Goal: Information Seeking & Learning: Find specific page/section

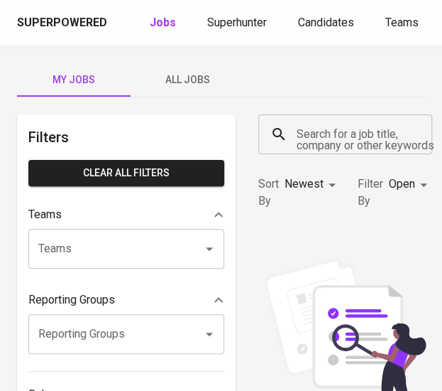
click at [338, 148] on div "Search for a job title, company or other keywords" at bounding box center [345, 134] width 174 height 40
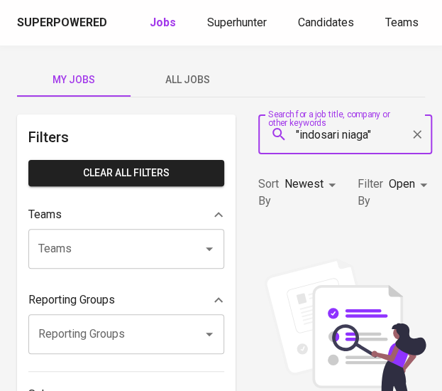
type input ""indosari niaga""
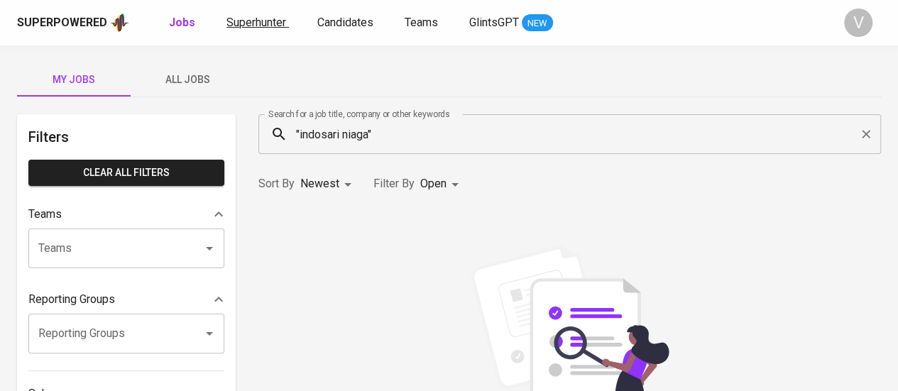
click at [265, 23] on span "Superhunter" at bounding box center [257, 22] width 60 height 13
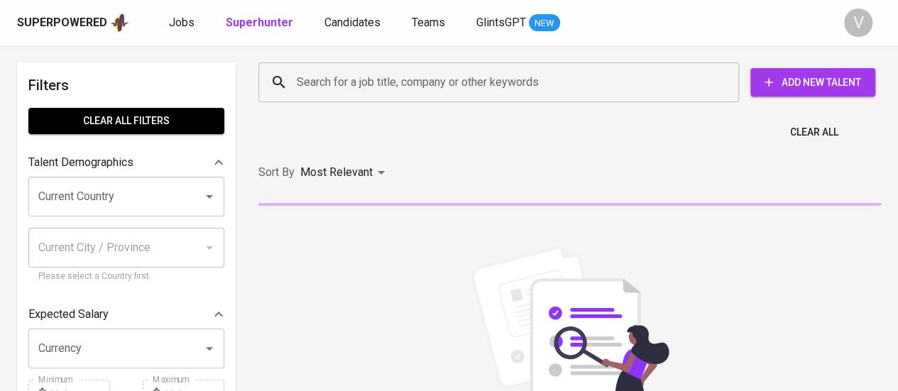
click at [452, 84] on input "Search for a job title, company or other keywords" at bounding box center [502, 82] width 418 height 27
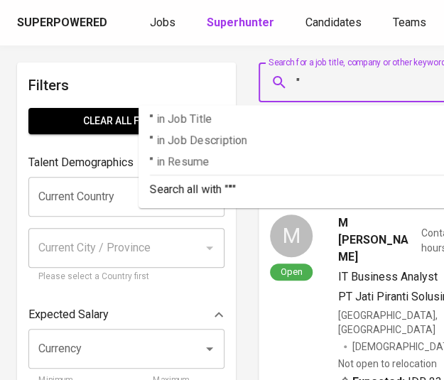
click at [343, 85] on input """ at bounding box center [384, 82] width 183 height 27
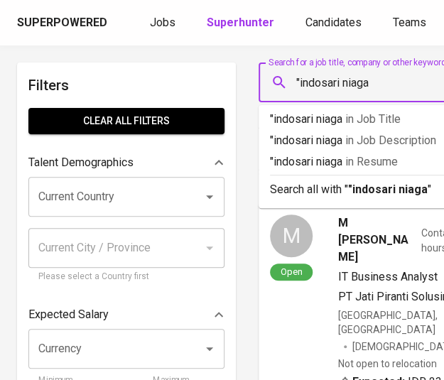
type input ""indosari niaga""
click at [400, 82] on input "Search for a job title, company or other keywords" at bounding box center [384, 82] width 183 height 27
click at [402, 87] on input "Search for a job title, company or other keywords" at bounding box center [384, 82] width 183 height 27
click at [401, 87] on input "Search for a job title, company or other keywords" at bounding box center [384, 82] width 183 height 27
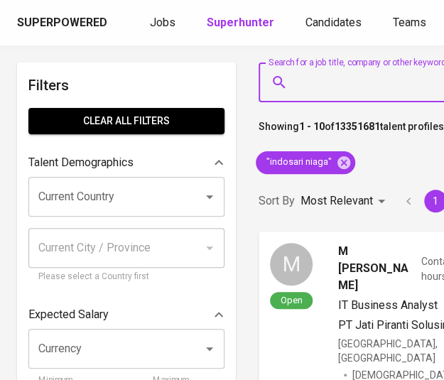
click at [320, 79] on input "Search for a job title, company or other keywords" at bounding box center [384, 82] width 183 height 27
click at [320, 89] on input "Search for a job title, company or other keywords" at bounding box center [384, 82] width 183 height 27
click at [347, 76] on input "Search for a job title, company or other keywords" at bounding box center [384, 82] width 183 height 27
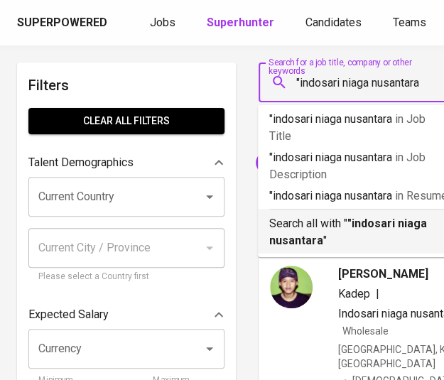
scroll to position [12, 0]
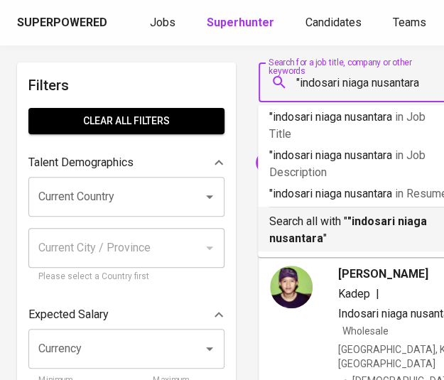
type input ""indosari niaga nusantara'"
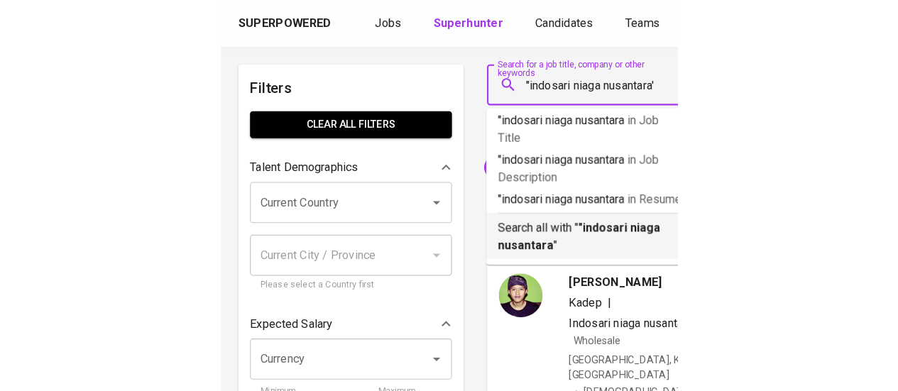
scroll to position [0, 0]
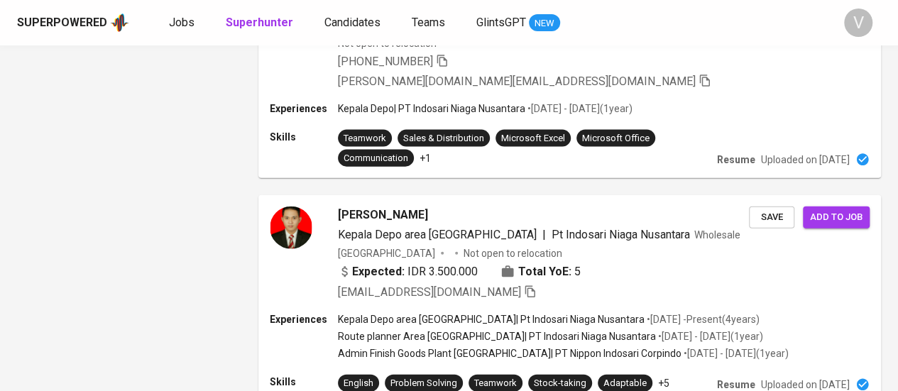
scroll to position [1758, 0]
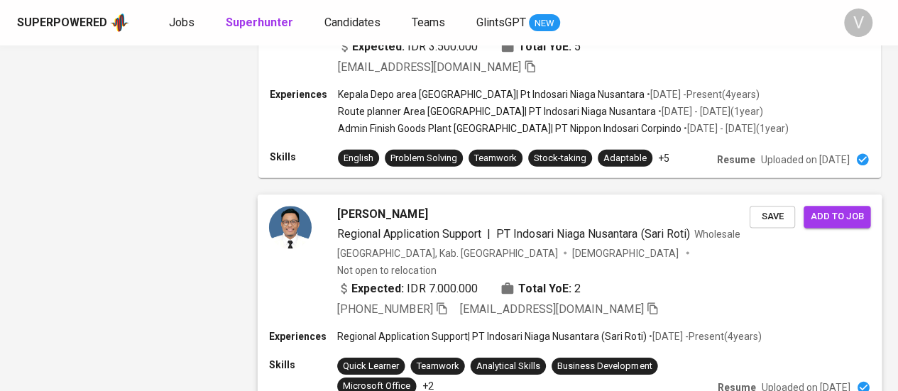
click at [445, 302] on icon "button" at bounding box center [441, 308] width 13 height 13
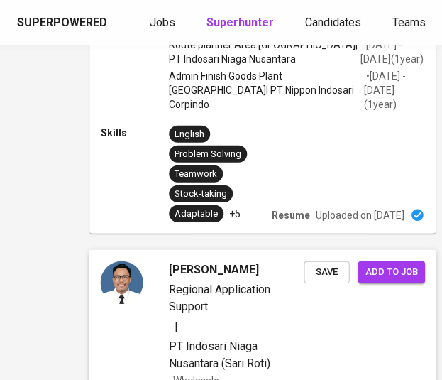
scroll to position [3386, 169]
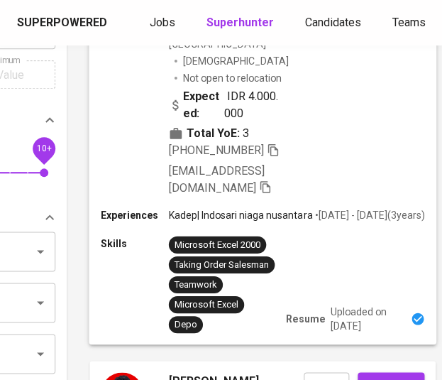
scroll to position [0, 169]
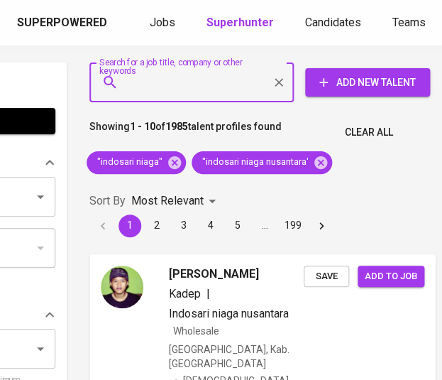
click at [234, 72] on input "Search for a job title, company or other keywords" at bounding box center [195, 82] width 142 height 27
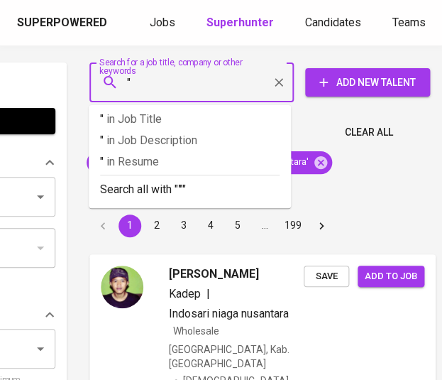
paste input "PT Gihon Telekomunikasi Indonesia Tbk."
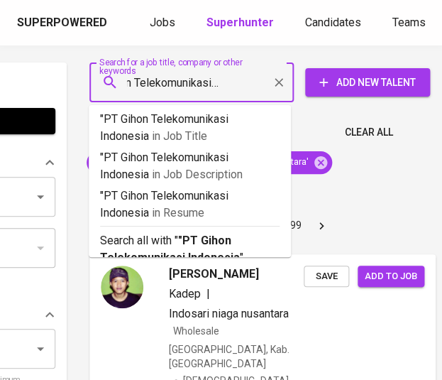
scroll to position [0, 50]
click at [136, 85] on input ""PT Gihon Telekomunikasi Indonesia" at bounding box center [195, 82] width 142 height 27
click at [144, 77] on input ""PT Gihon Telekomunikasi Indonesia" at bounding box center [195, 82] width 142 height 27
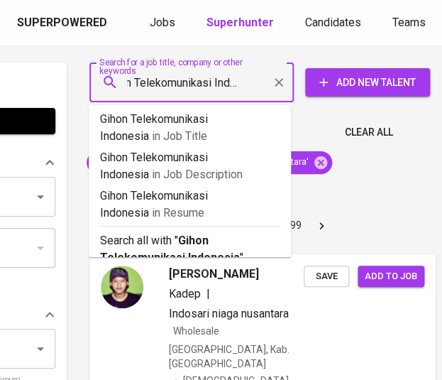
scroll to position [0, 0]
click at [127, 82] on input "Gihon Telekomunikasi Indonesia" at bounding box center [195, 82] width 142 height 27
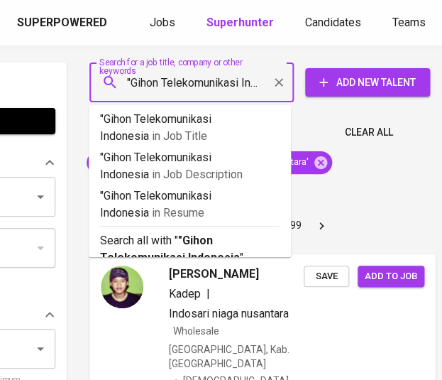
scroll to position [0, 33]
click at [261, 80] on input ""Gihon Telekomunikasi Indonesia" at bounding box center [195, 82] width 142 height 27
type input ""Gihon Telekomunikasi Indonesia""
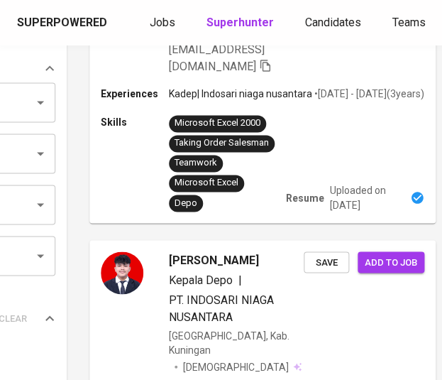
scroll to position [0, 169]
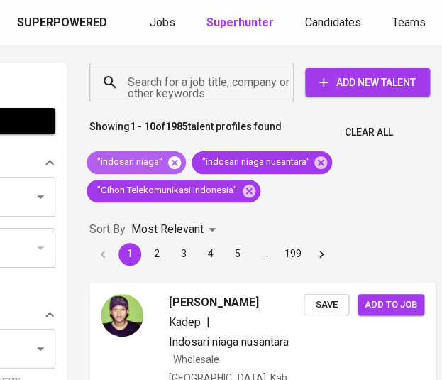
click at [170, 164] on icon at bounding box center [175, 163] width 16 height 16
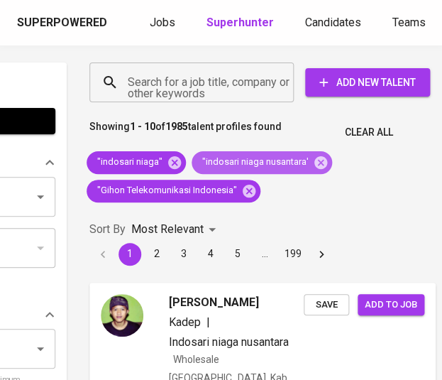
click at [192, 164] on span ""indosari niaga nusantara'" at bounding box center [255, 162] width 126 height 13
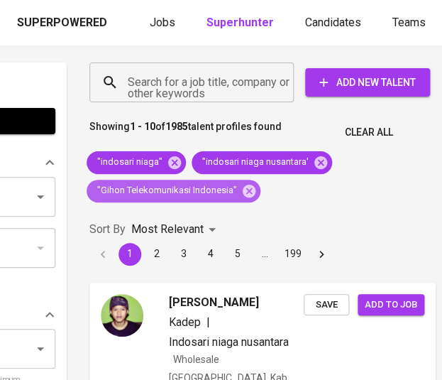
click at [246, 184] on span ""Gihon Telekomunikasi Indonesia"" at bounding box center [166, 190] width 159 height 13
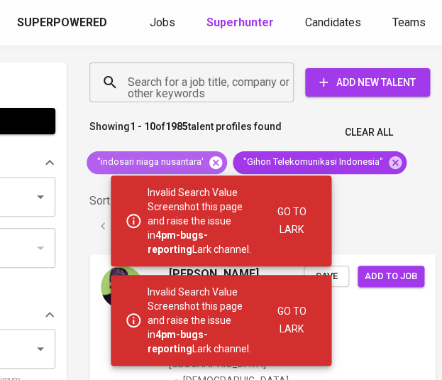
click at [212, 161] on icon at bounding box center [215, 162] width 13 height 13
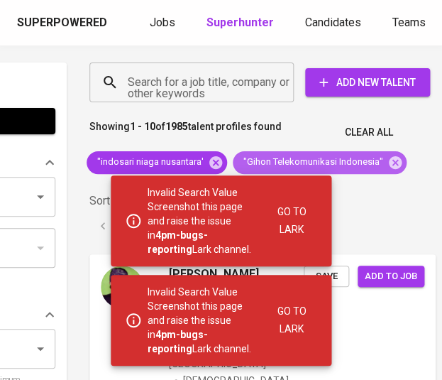
click at [233, 158] on span ""Gihon Telekomunikasi Indonesia"" at bounding box center [312, 162] width 159 height 13
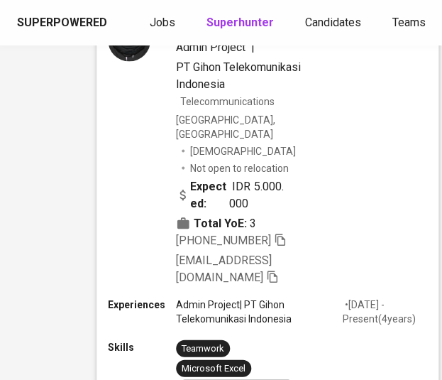
scroll to position [3290, 162]
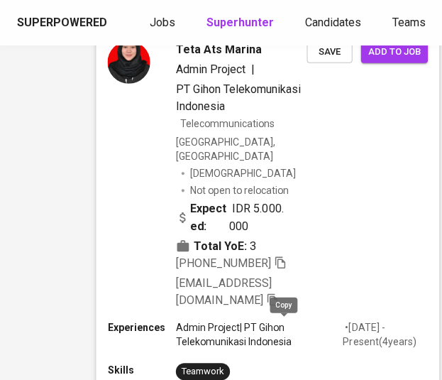
click at [285, 268] on icon "button" at bounding box center [280, 262] width 13 height 13
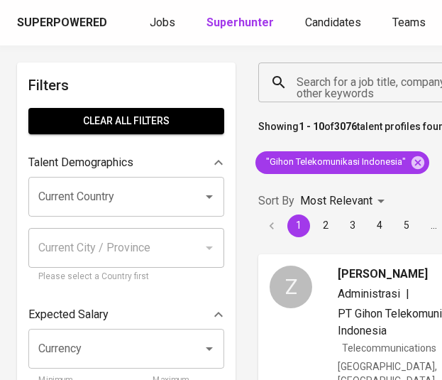
scroll to position [3290, 162]
